Goal: Browse casually

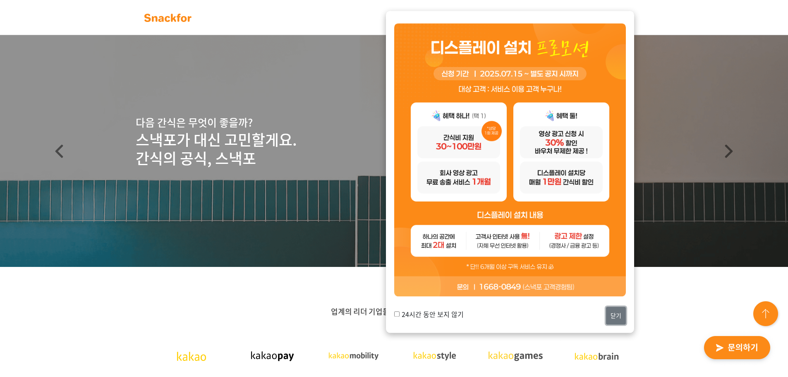
click at [616, 311] on button "닫기" at bounding box center [616, 316] width 20 height 18
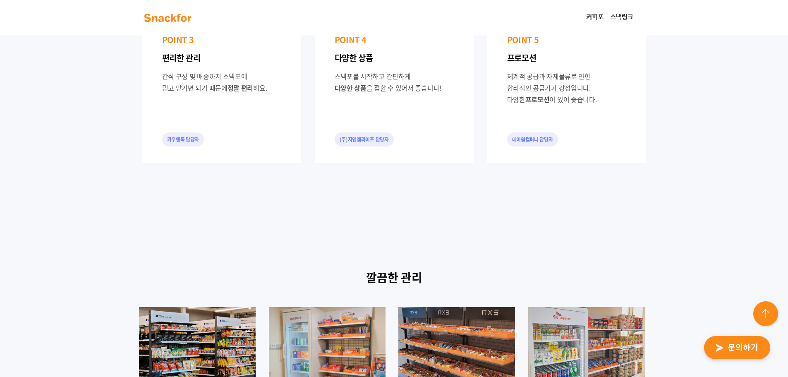
scroll to position [827, 0]
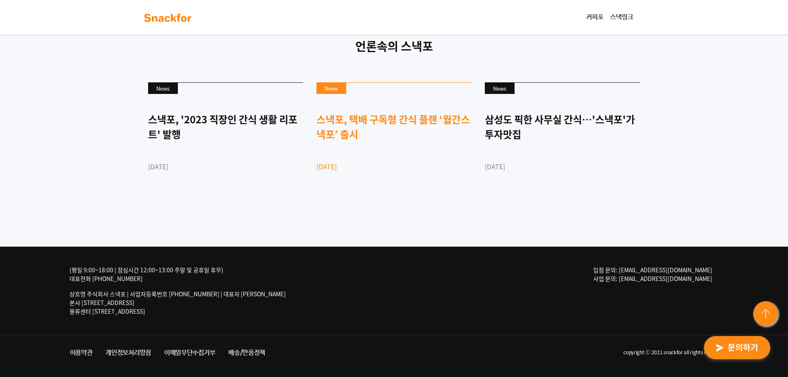
scroll to position [2257, 0]
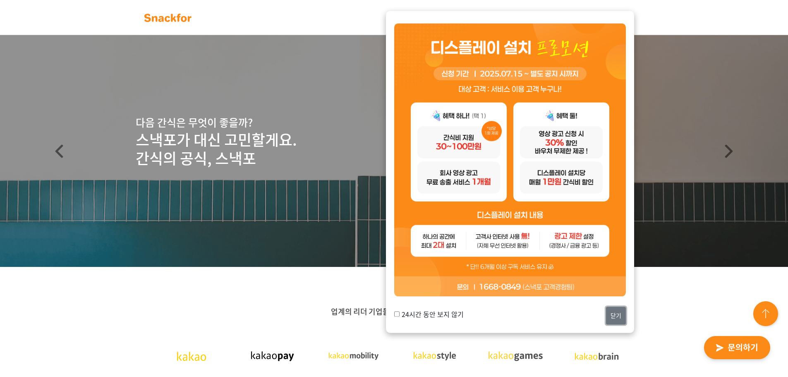
click at [623, 316] on button "닫기" at bounding box center [616, 316] width 20 height 18
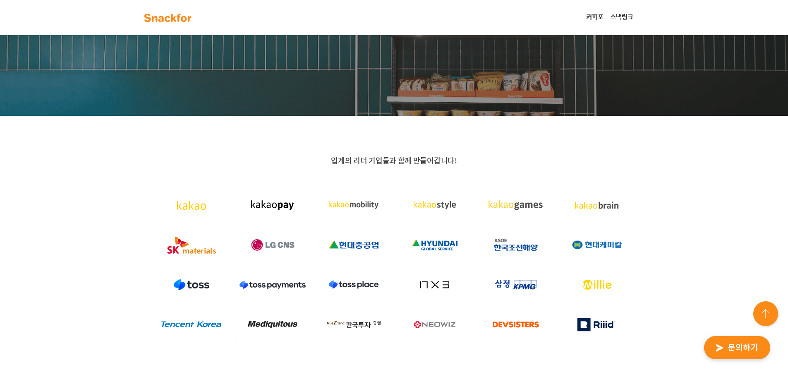
scroll to position [207, 0]
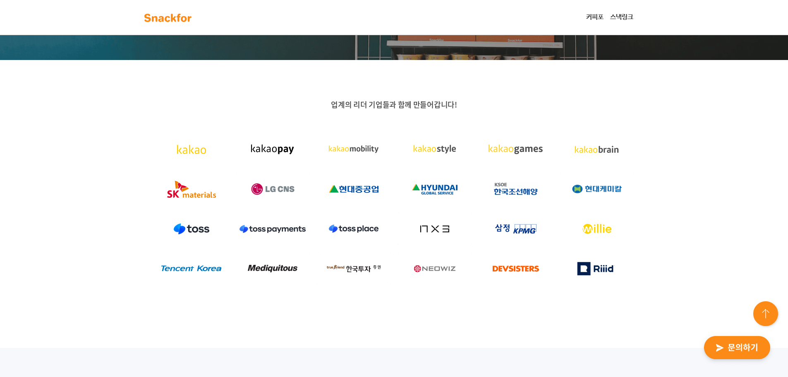
click at [757, 236] on div "업계의 리더 기업들과 함께 만들어갑니다!" at bounding box center [394, 204] width 788 height 288
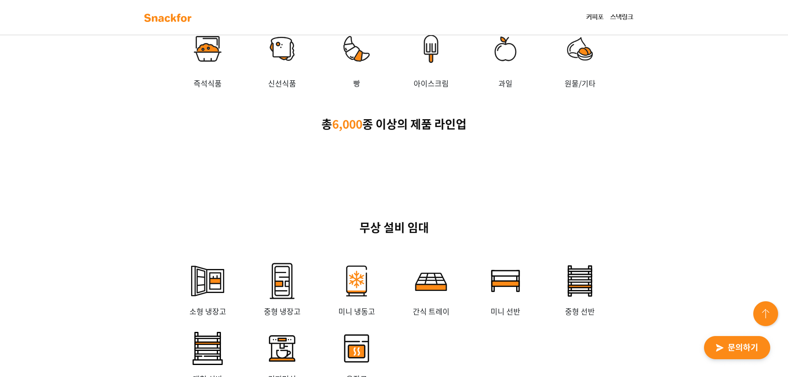
scroll to position [1862, 0]
